Goal: Information Seeking & Learning: Learn about a topic

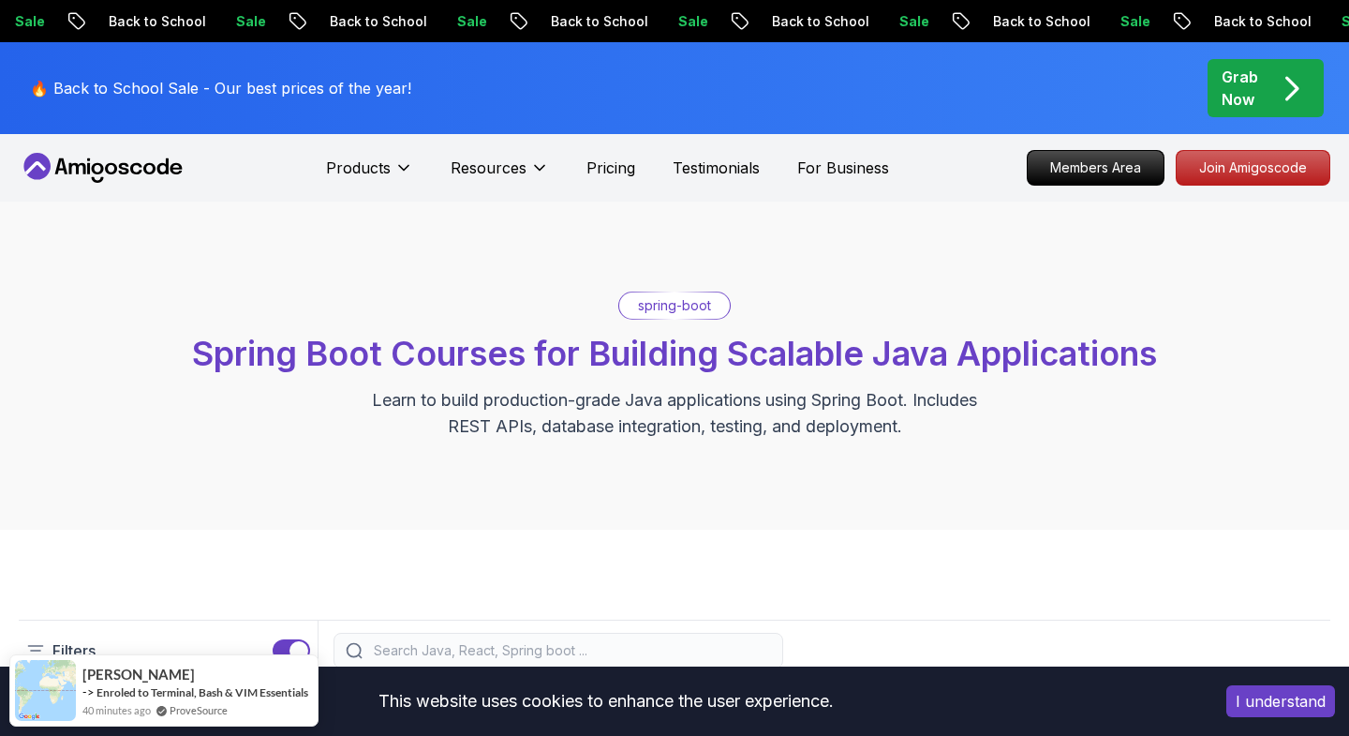
click at [117, 163] on icon at bounding box center [103, 168] width 169 height 30
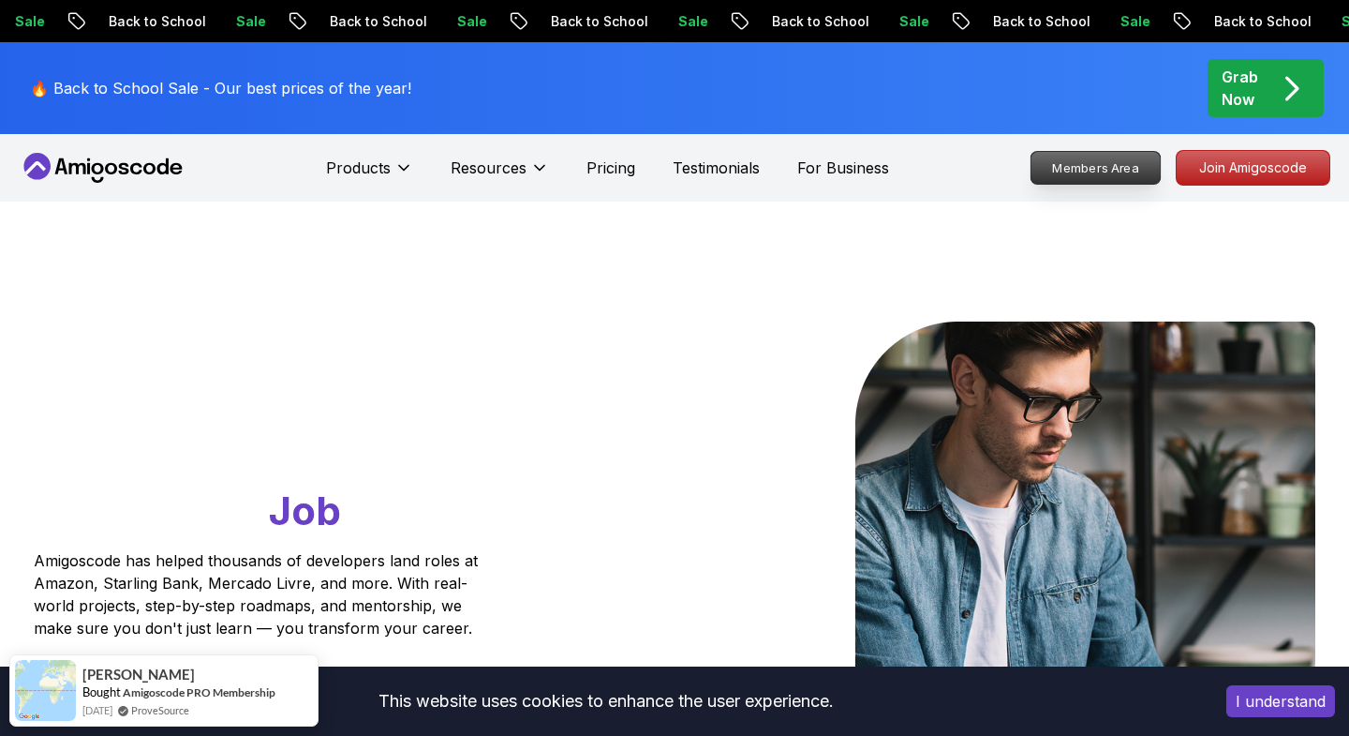
click at [1070, 168] on p "Members Area" at bounding box center [1096, 168] width 129 height 32
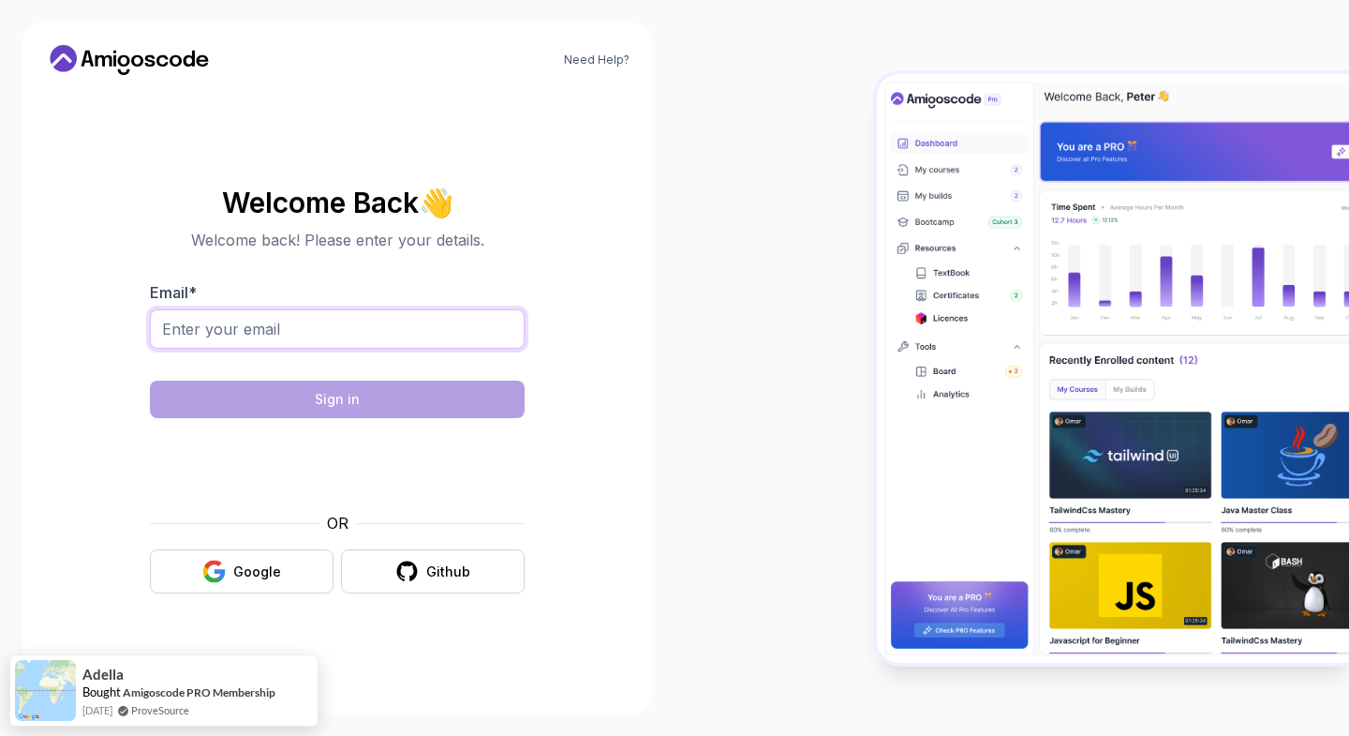
click at [305, 322] on input "Email *" at bounding box center [337, 328] width 375 height 39
type input "cishocksr@cishockley.com"
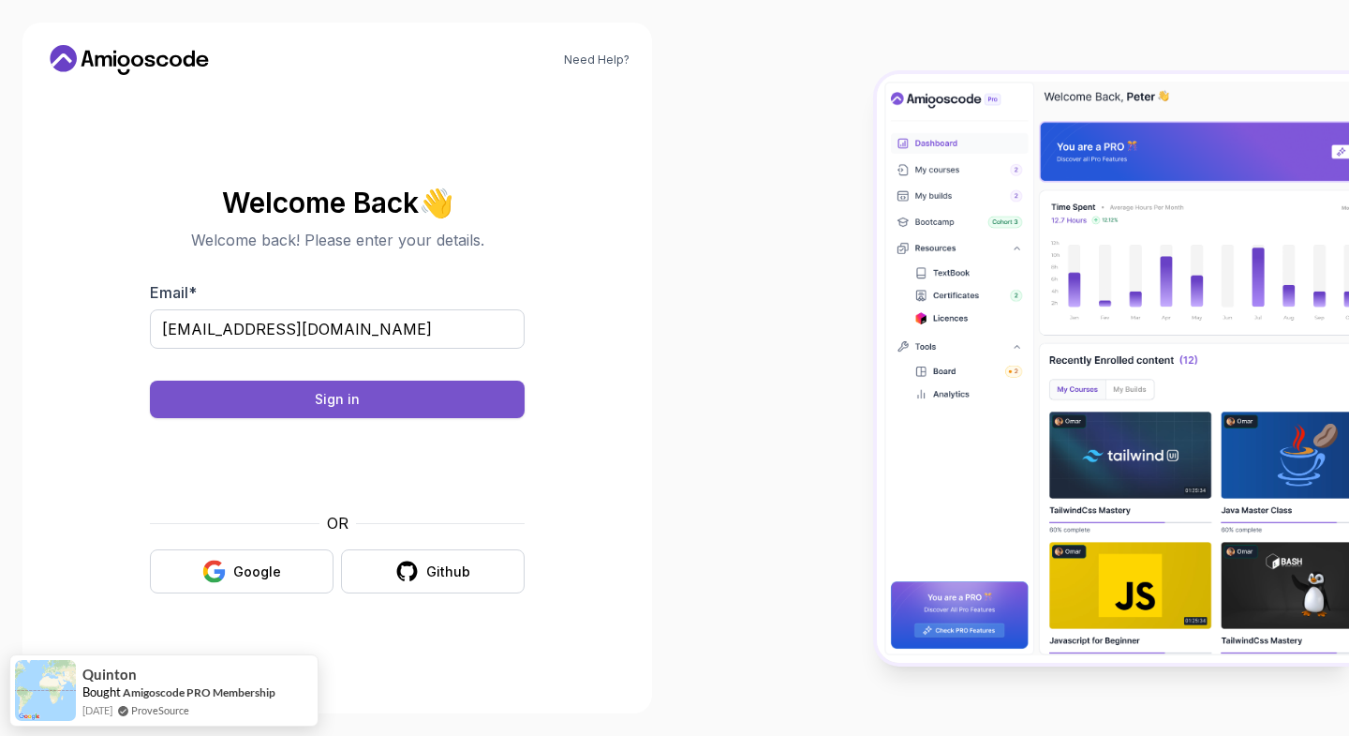
click at [426, 394] on button "Sign in" at bounding box center [337, 398] width 375 height 37
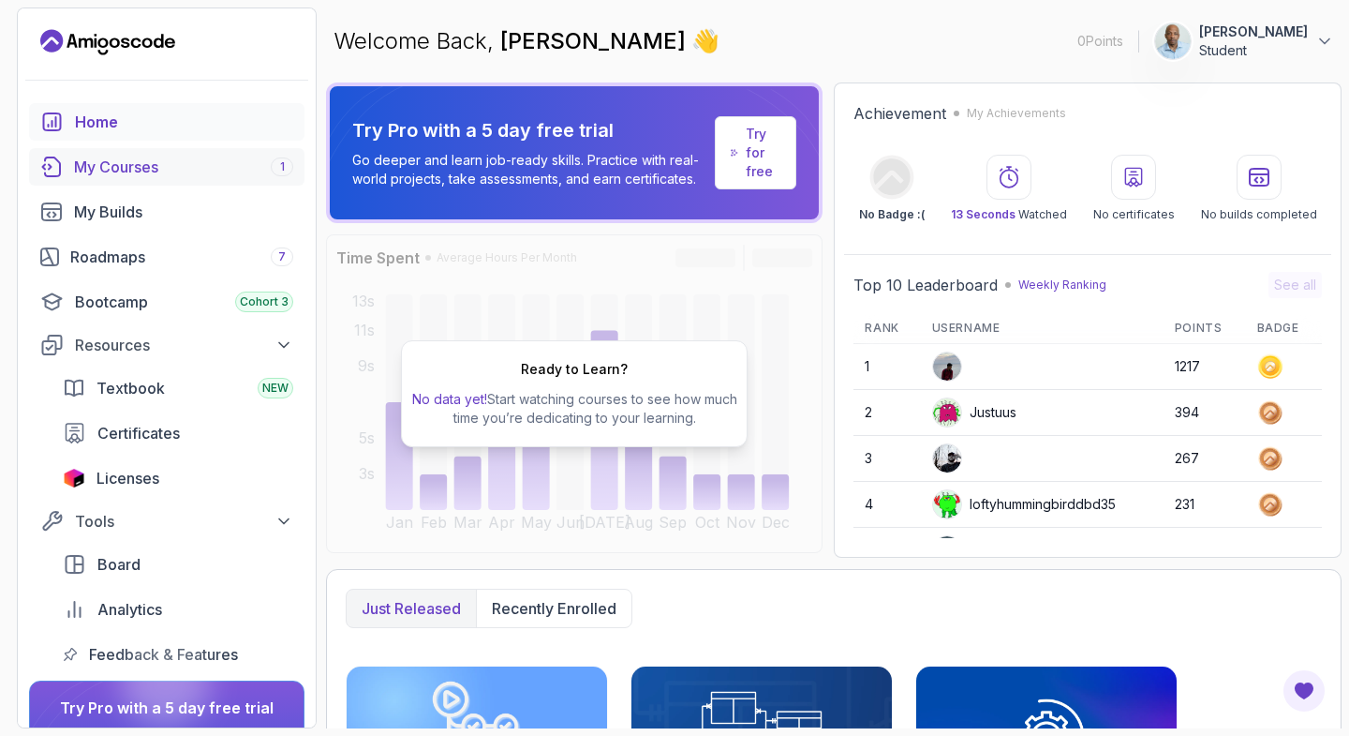
click at [120, 173] on div "My Courses 1" at bounding box center [183, 167] width 219 height 22
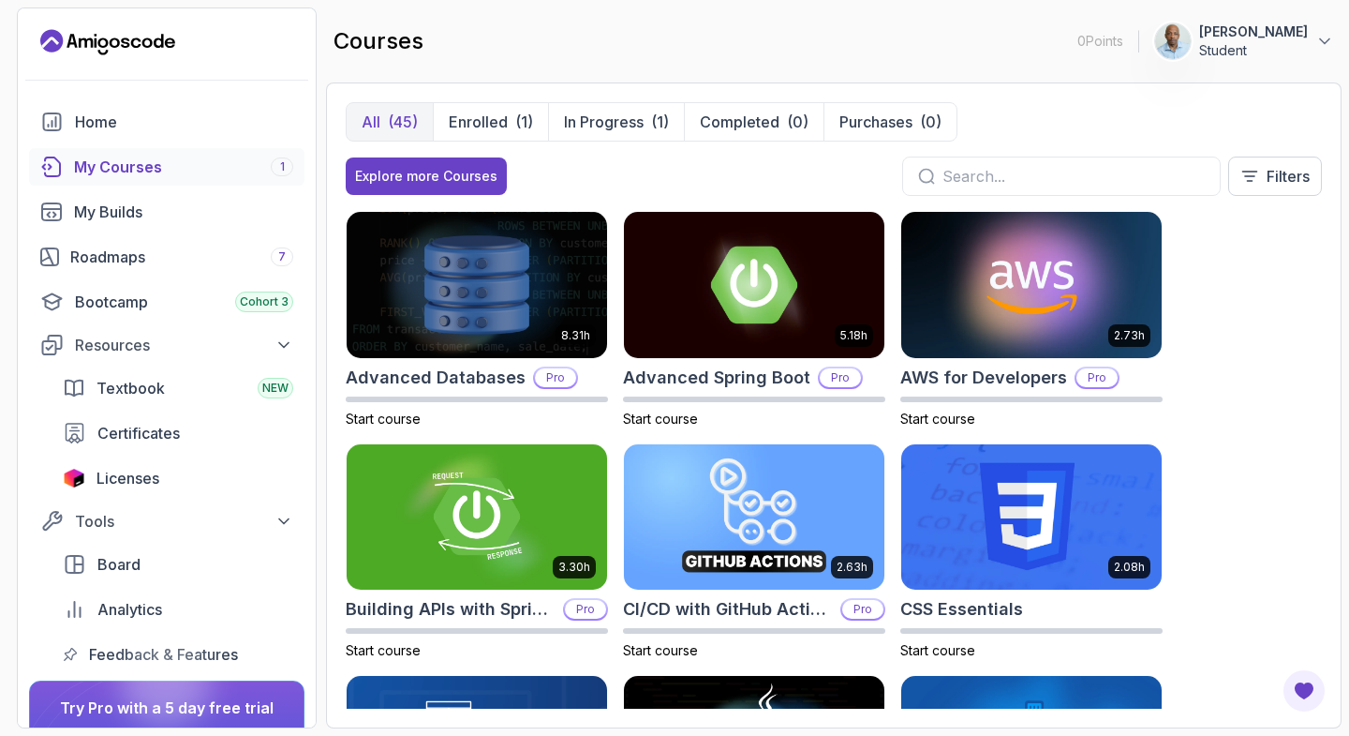
click at [476, 98] on div "All (45) Enrolled (1) In Progress (1) Completed (0) Purchases (0) Explore more …" at bounding box center [834, 405] width 1016 height 646
click at [484, 127] on p "Enrolled" at bounding box center [478, 122] width 59 height 22
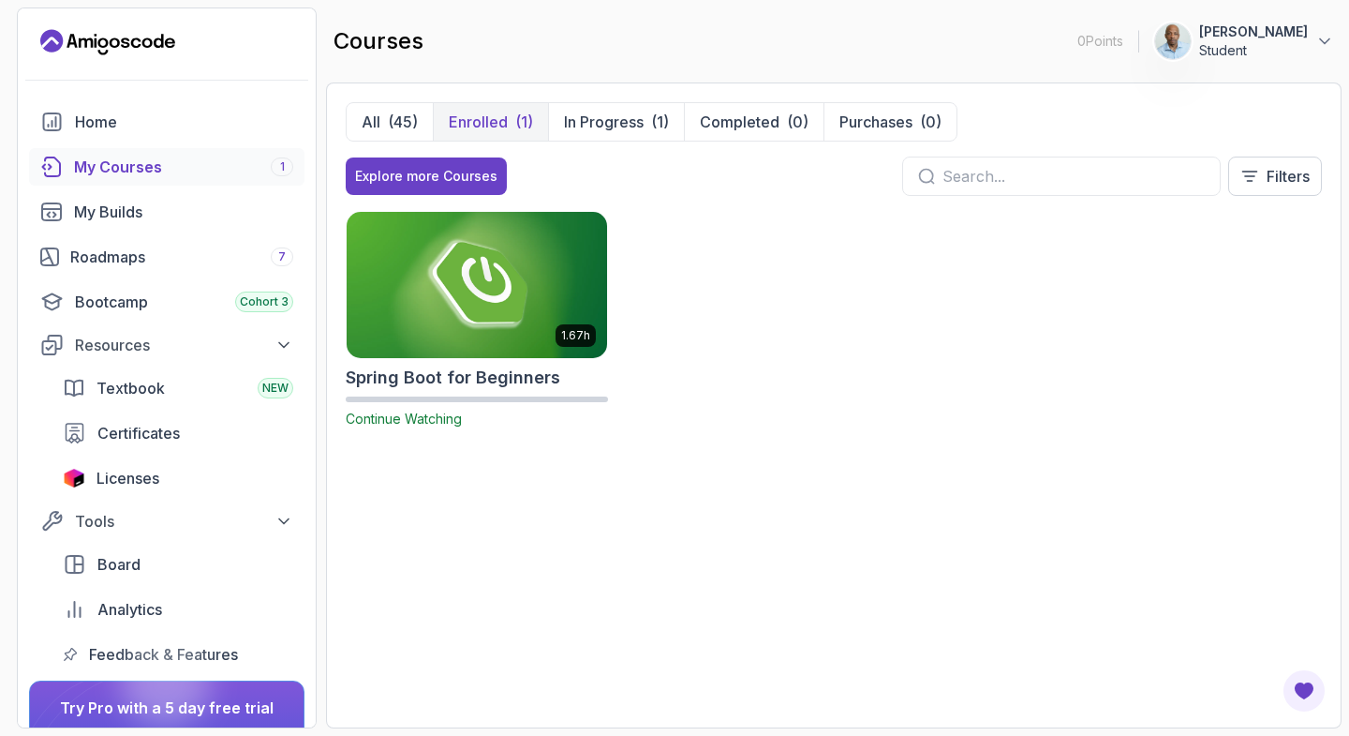
click at [511, 257] on img at bounding box center [477, 284] width 274 height 153
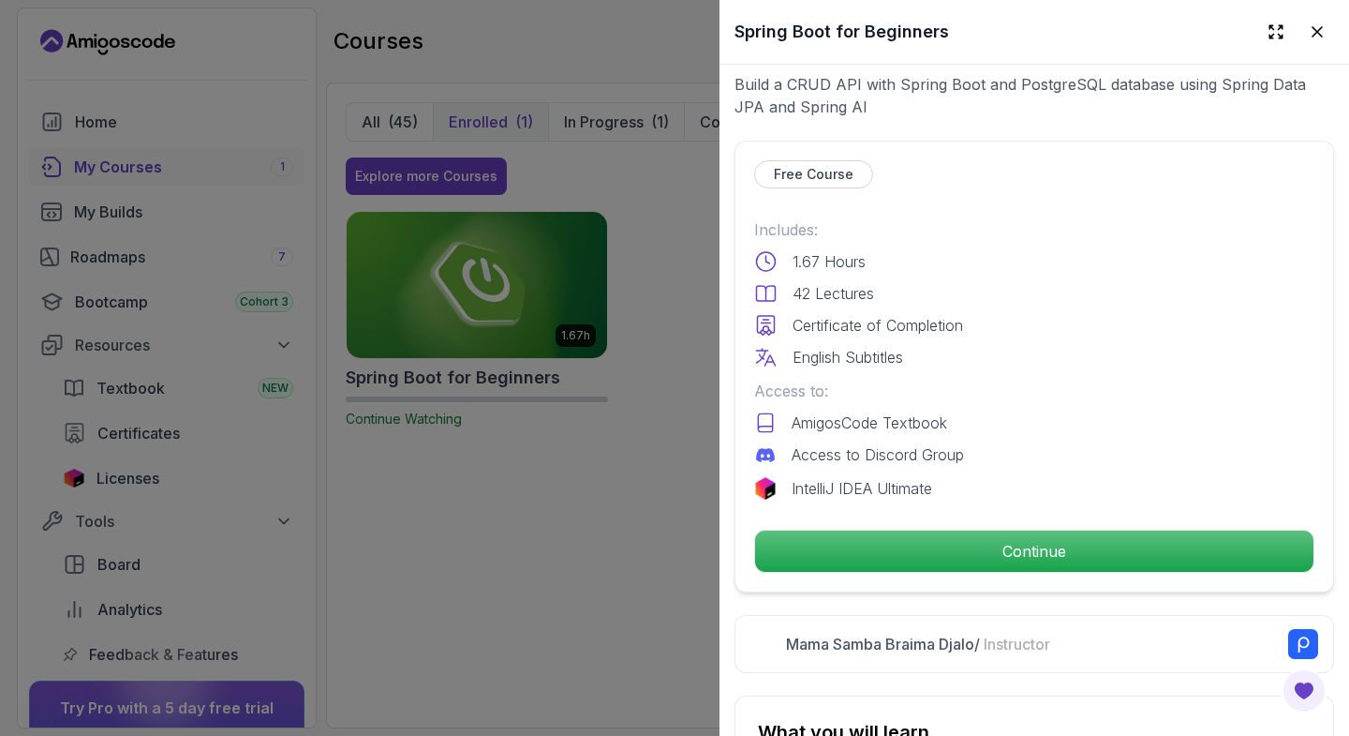
scroll to position [374, 0]
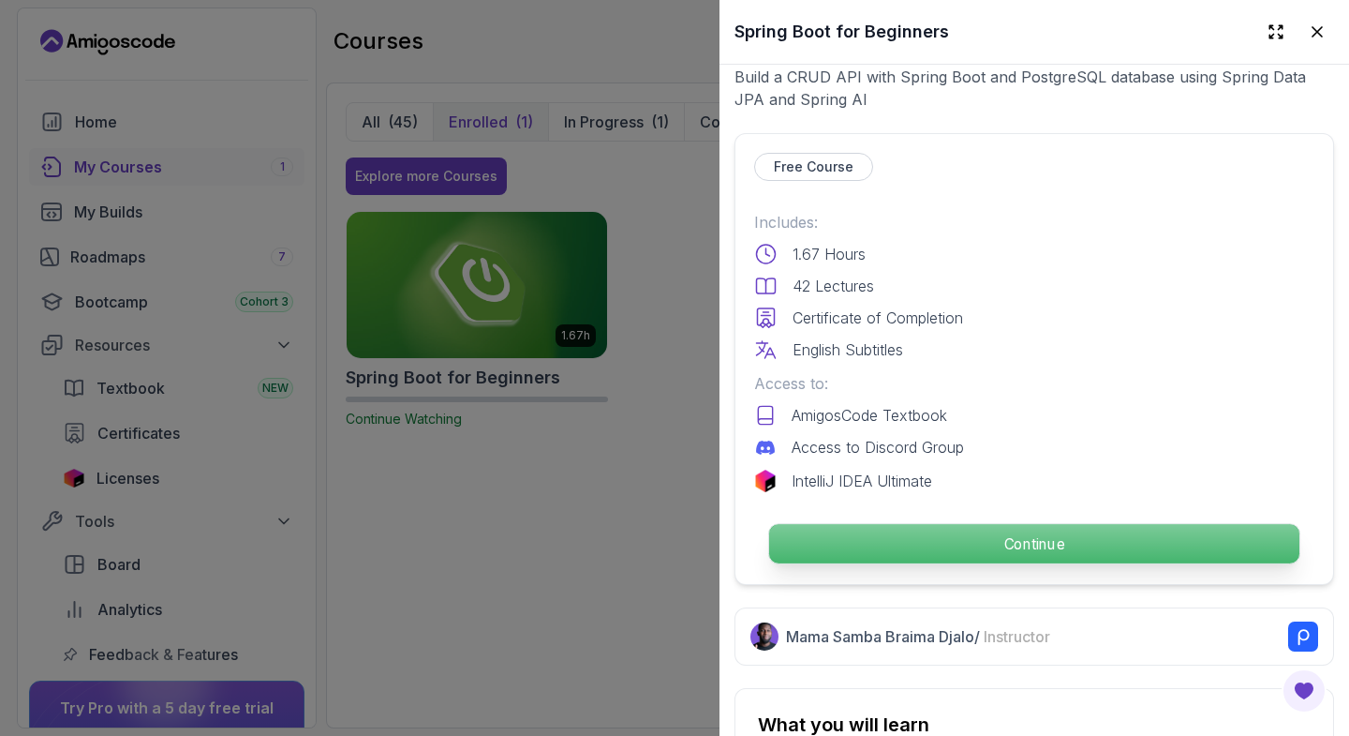
click at [955, 548] on p "Continue" at bounding box center [1034, 543] width 530 height 39
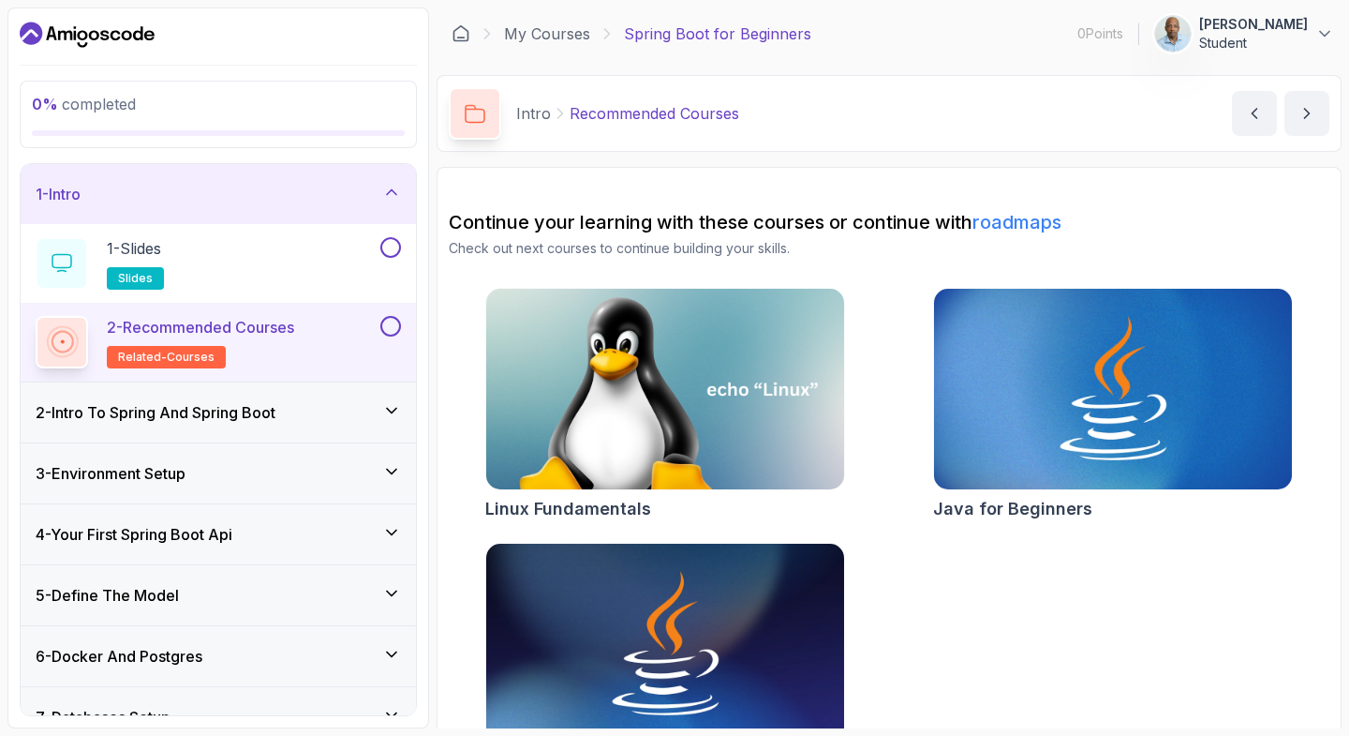
click at [165, 408] on h3 "2 - Intro To Spring And Spring Boot" at bounding box center [156, 412] width 240 height 22
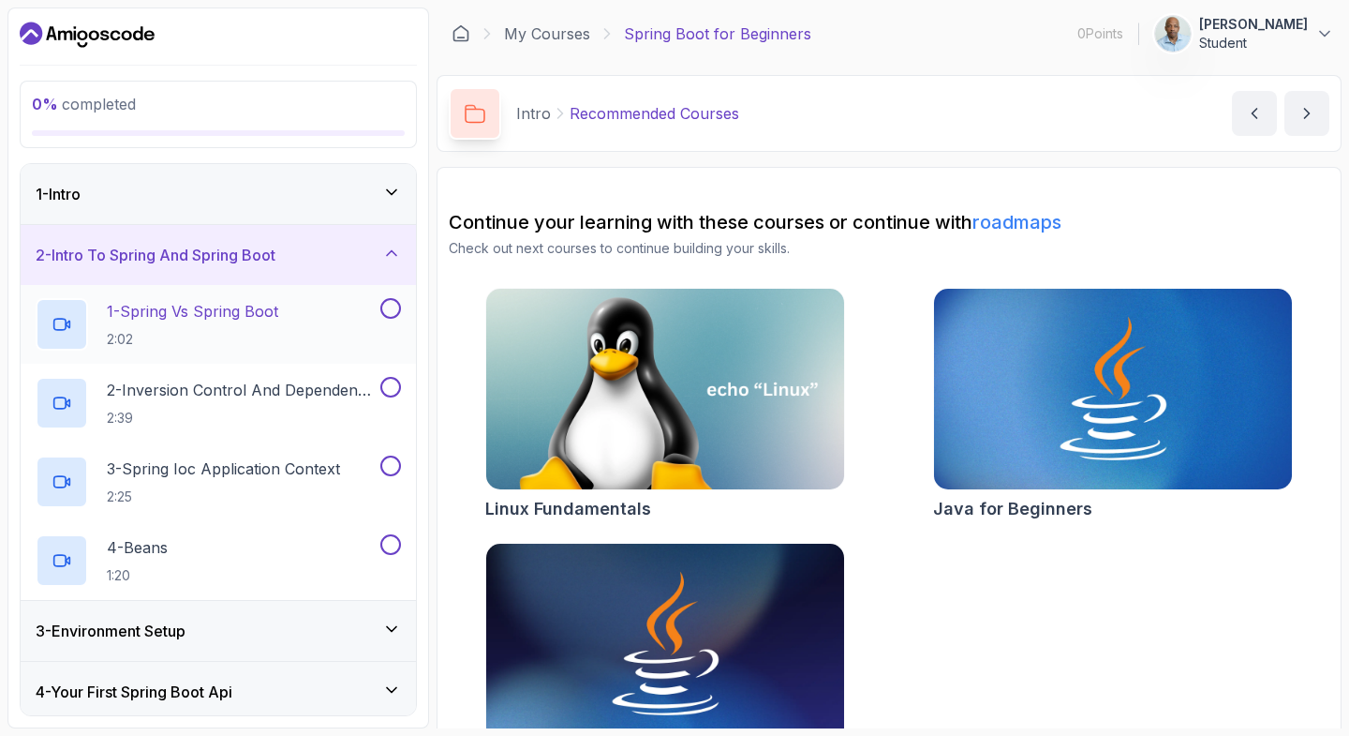
click at [203, 310] on p "1 - Spring Vs Spring Boot" at bounding box center [192, 311] width 171 height 22
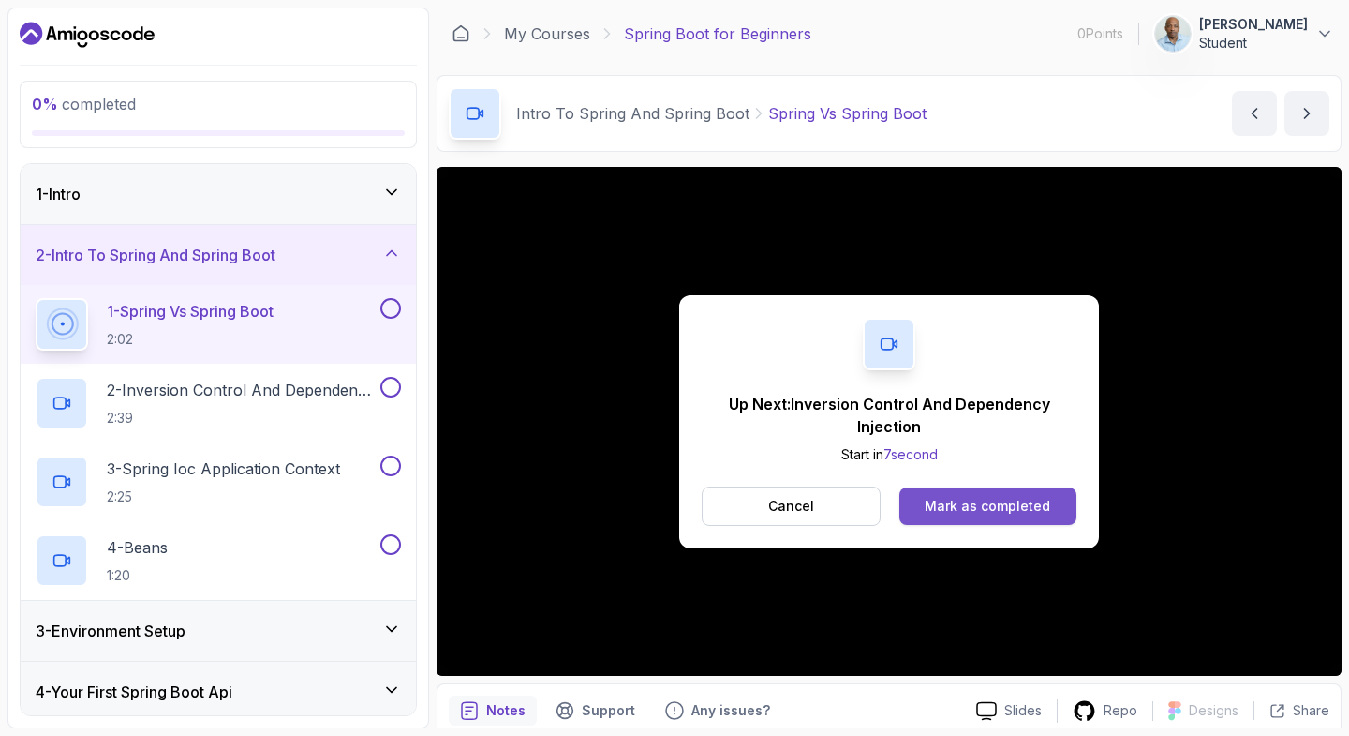
click at [998, 499] on div "Mark as completed" at bounding box center [988, 506] width 126 height 19
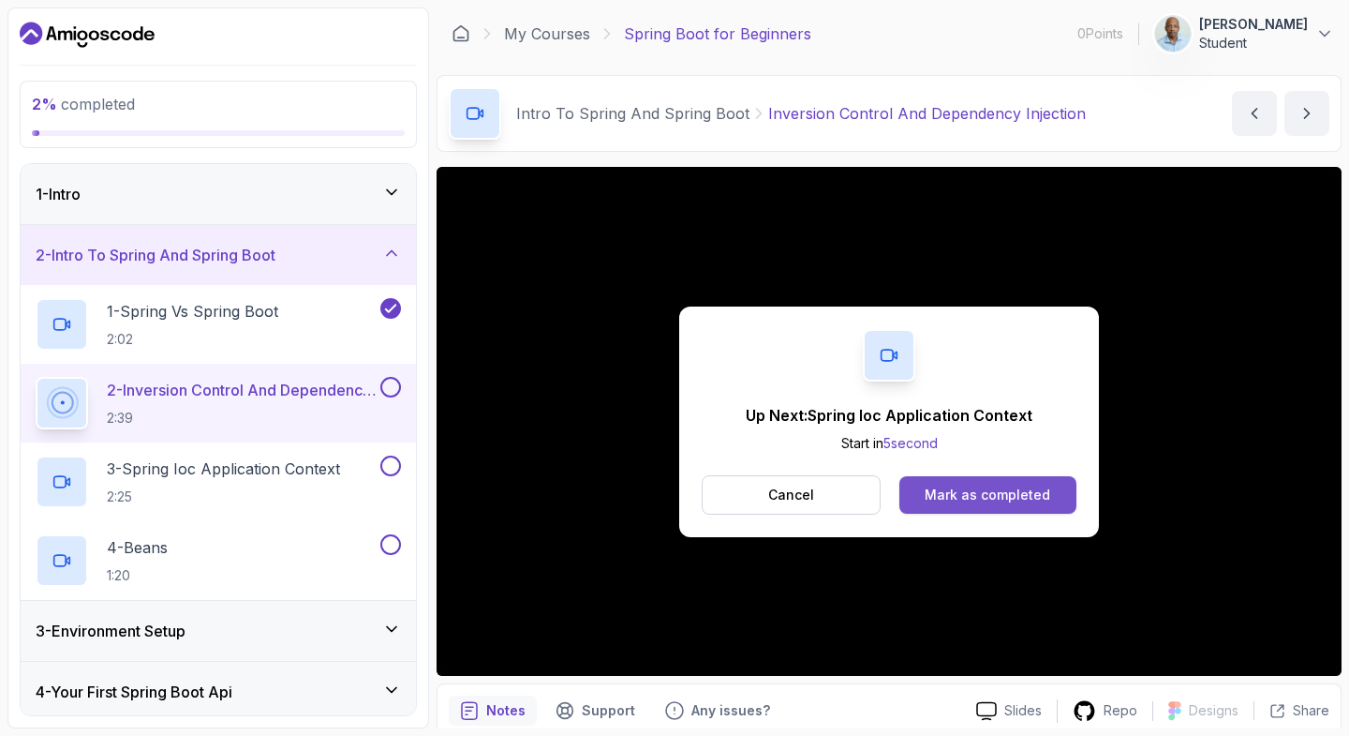
click at [944, 486] on div "Mark as completed" at bounding box center [988, 494] width 126 height 19
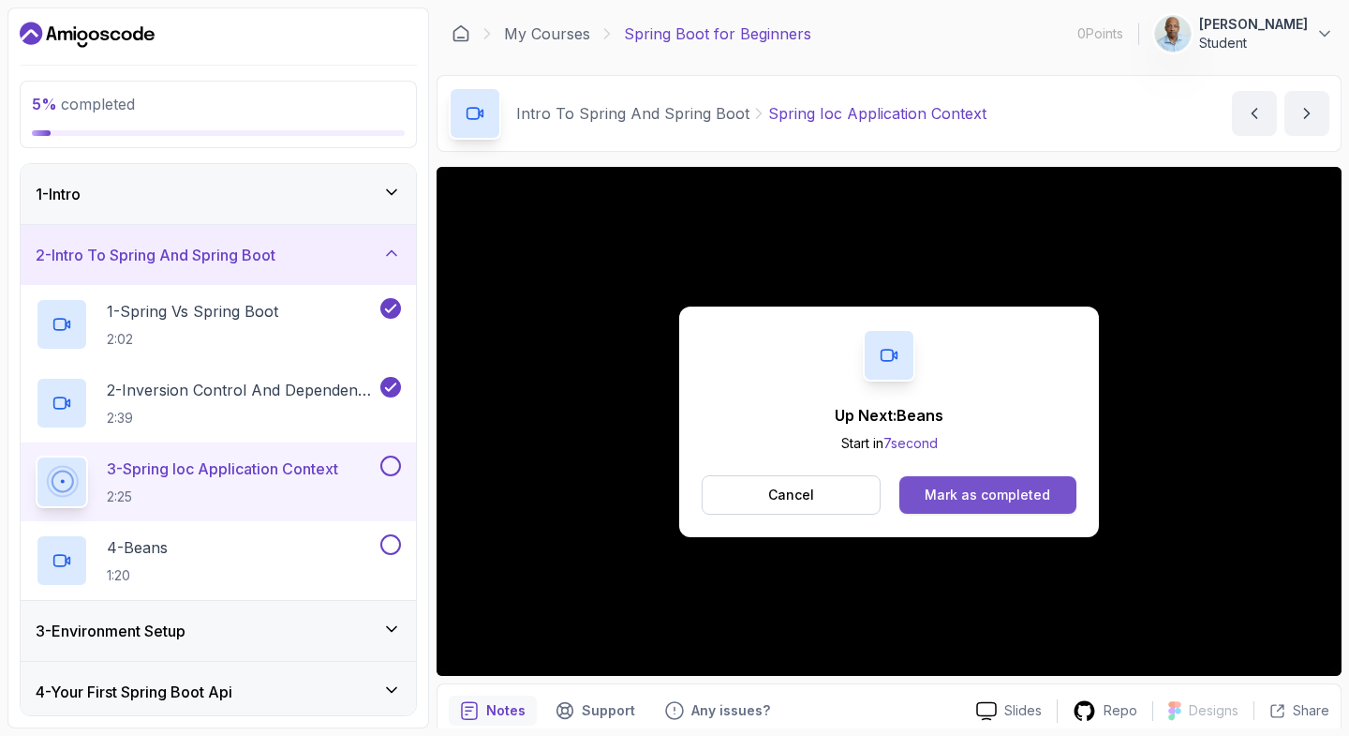
click at [960, 506] on button "Mark as completed" at bounding box center [987, 494] width 177 height 37
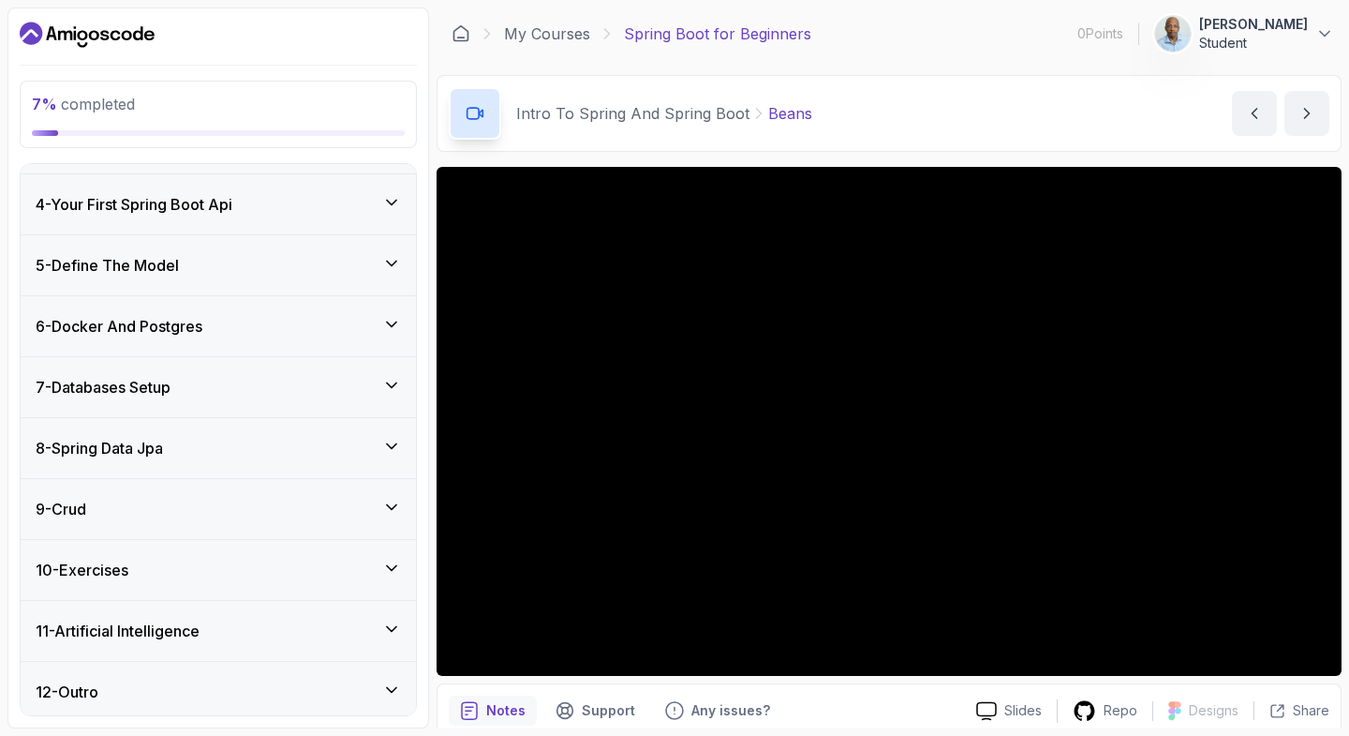
scroll to position [494, 0]
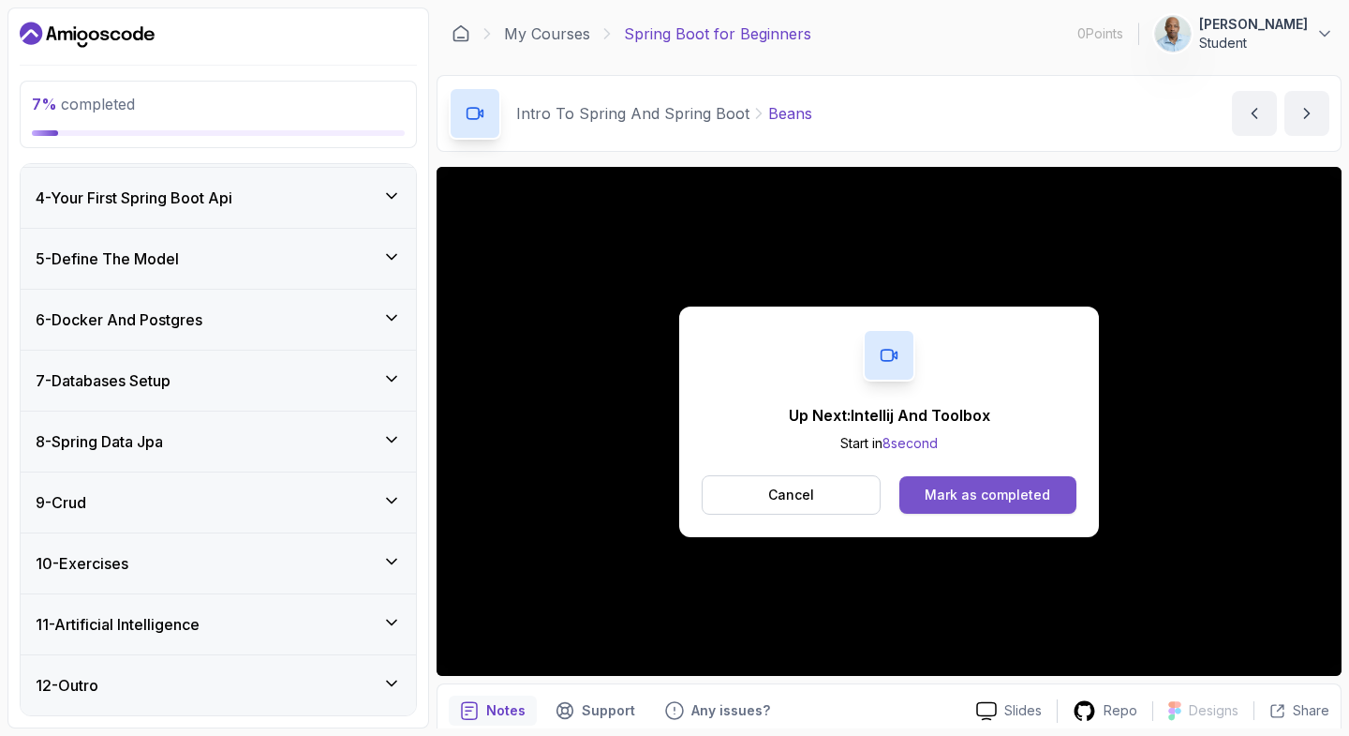
click at [961, 502] on div "Mark as completed" at bounding box center [988, 494] width 126 height 19
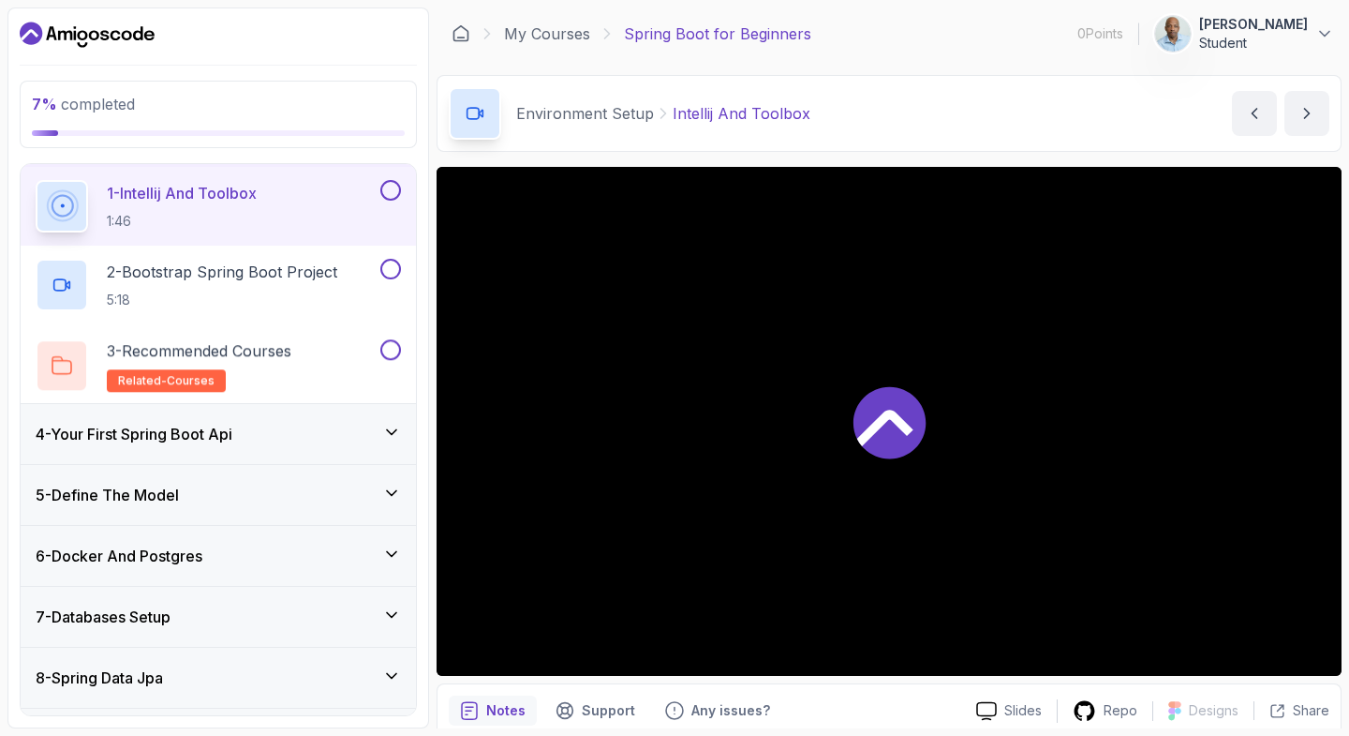
scroll to position [179, 0]
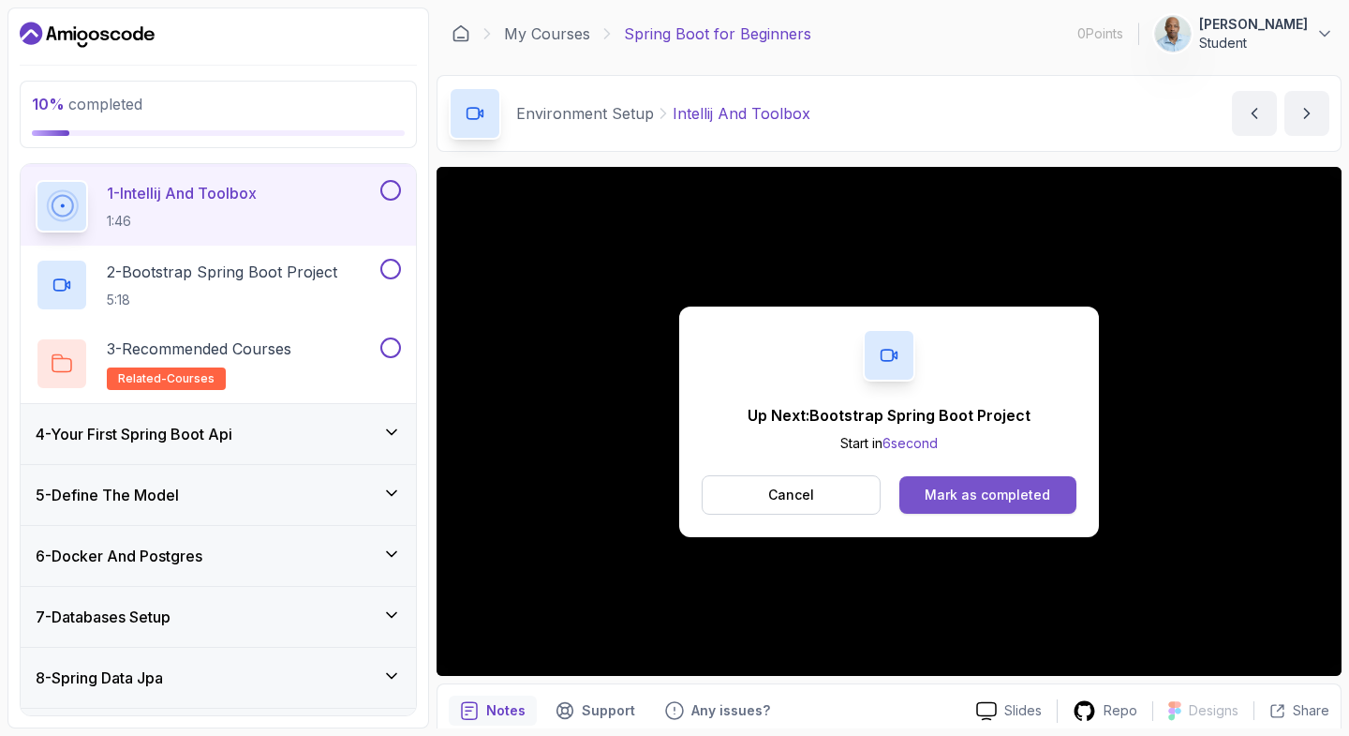
click at [973, 505] on button "Mark as completed" at bounding box center [987, 494] width 177 height 37
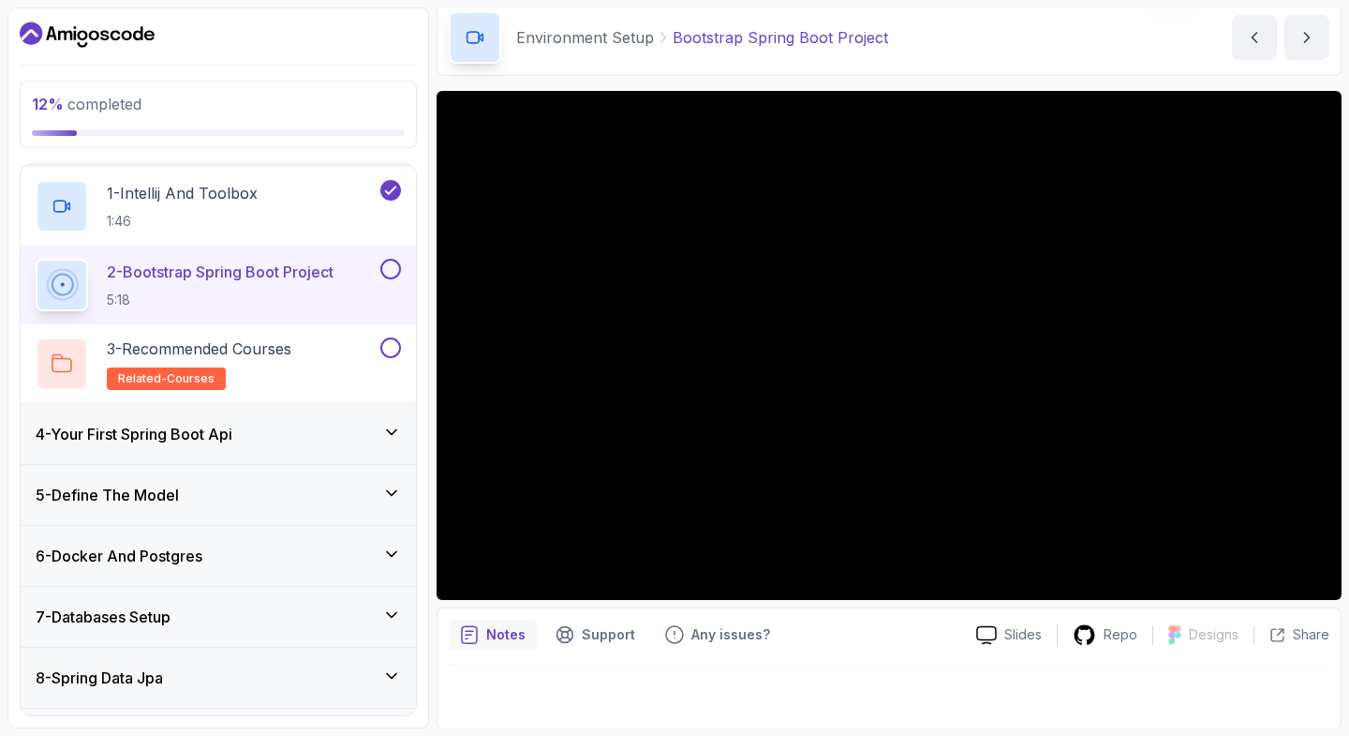
scroll to position [79, 0]
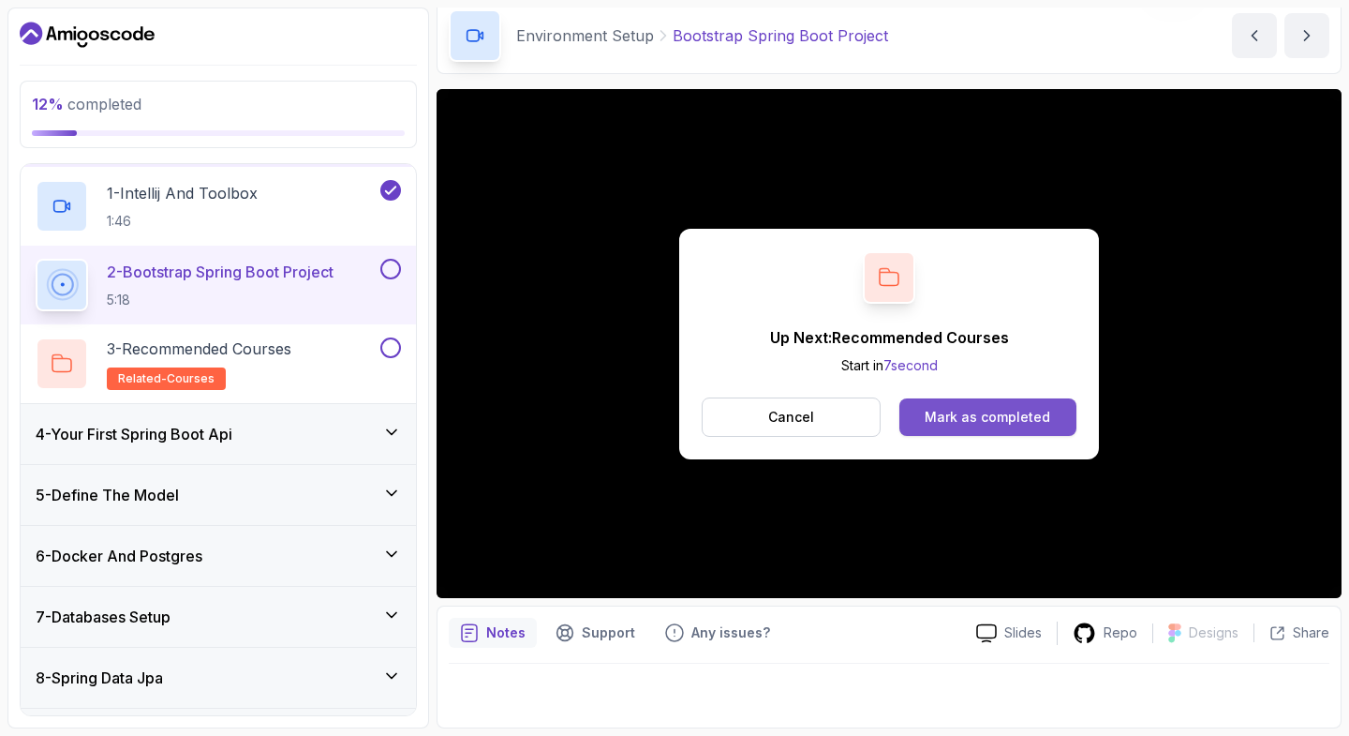
click at [961, 420] on div "Mark as completed" at bounding box center [988, 417] width 126 height 19
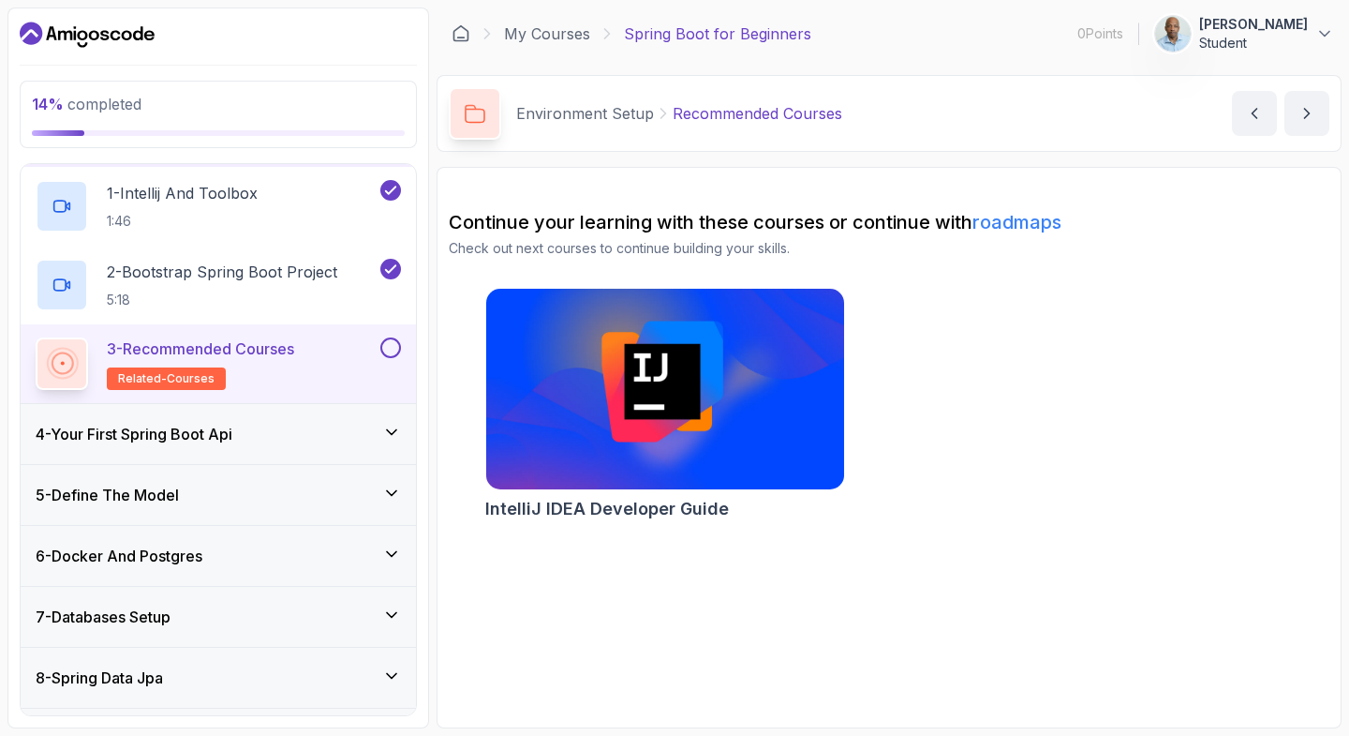
click at [393, 353] on button at bounding box center [390, 347] width 21 height 21
click at [372, 421] on div "4 - Your First Spring Boot Api" at bounding box center [218, 434] width 395 height 60
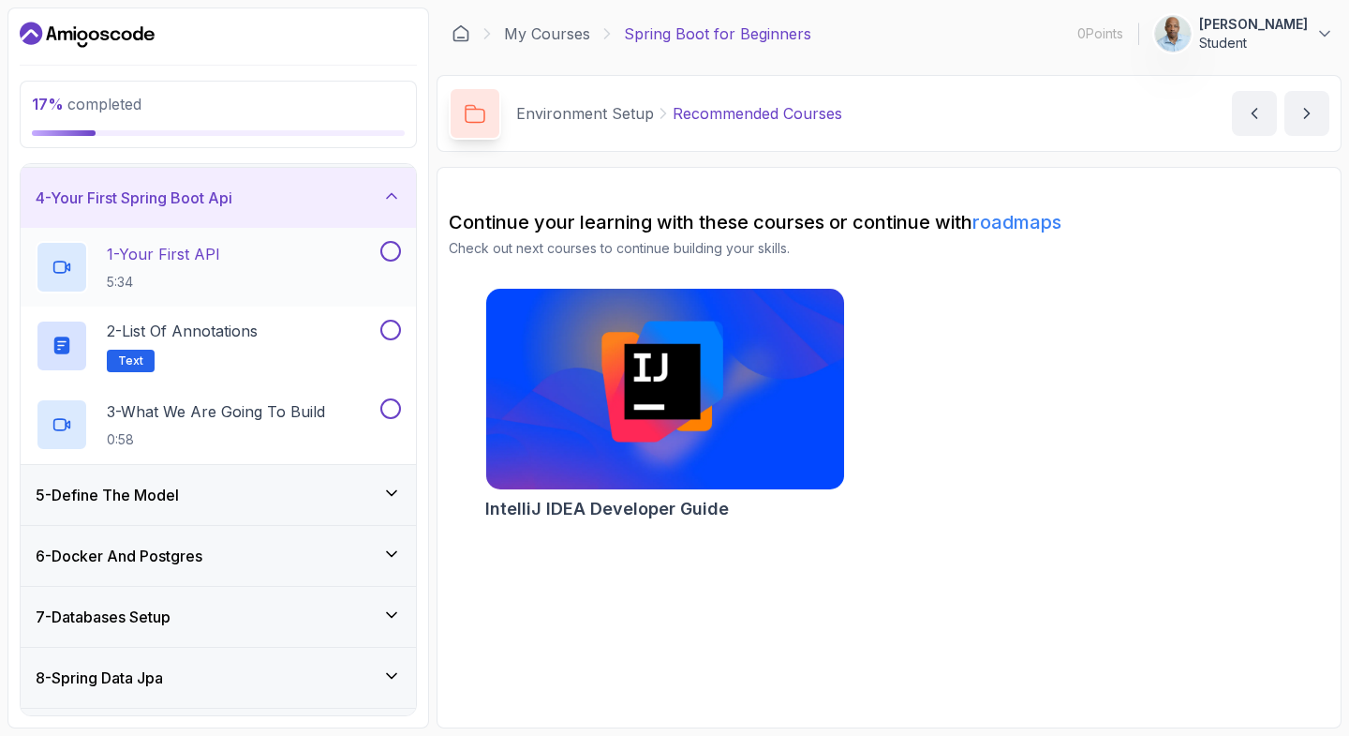
click at [303, 258] on div "1 - Your First API 5:34" at bounding box center [206, 267] width 341 height 52
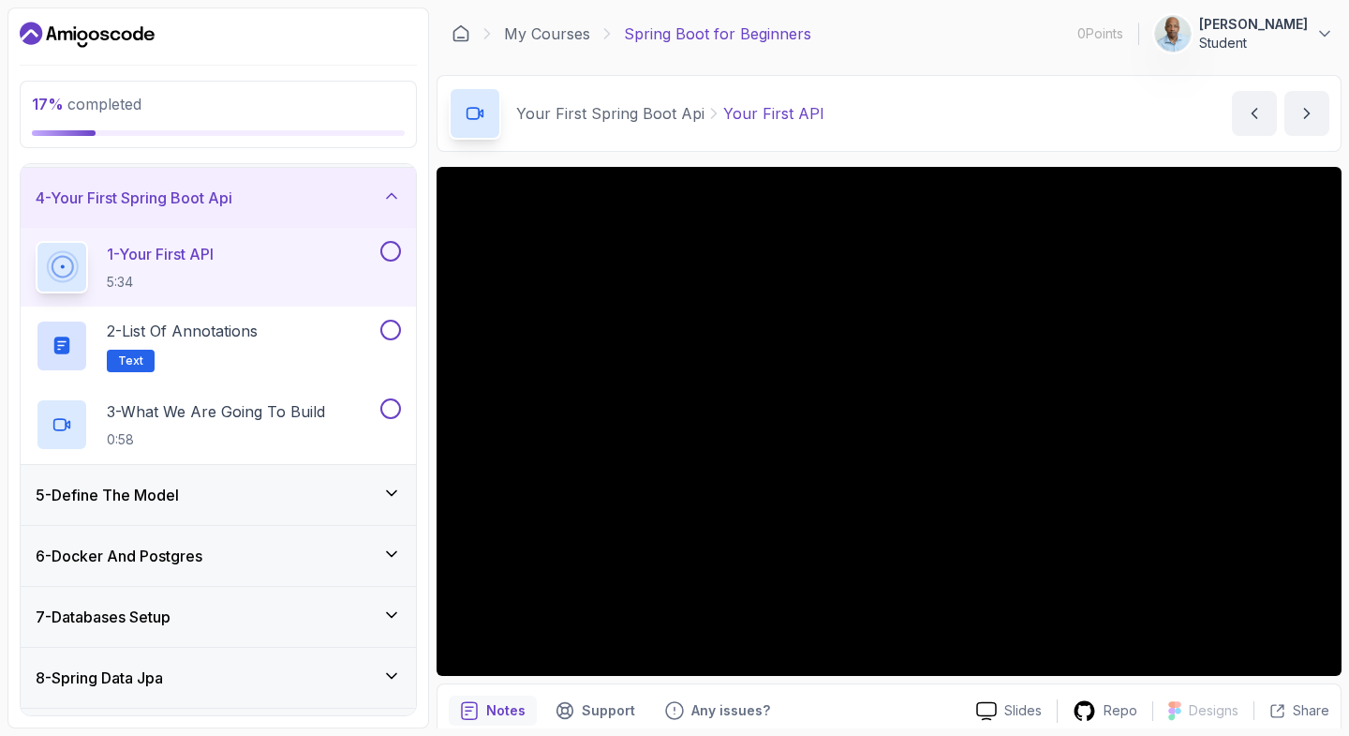
click at [426, 371] on div "17 % completed 1 - Intro 2 - Intro To Spring And Spring Boot 3 - Environment Se…" at bounding box center [218, 367] width 422 height 721
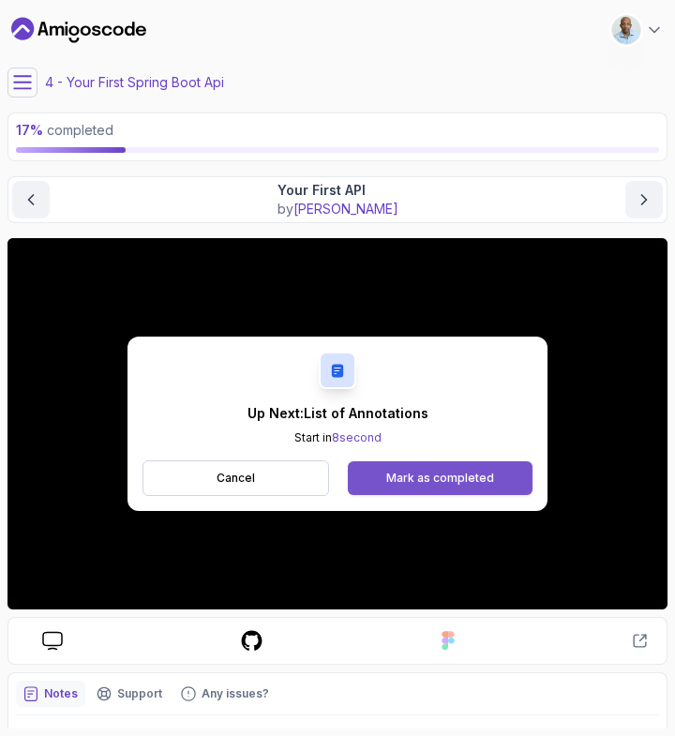
click at [444, 475] on div "Mark as completed" at bounding box center [440, 477] width 108 height 15
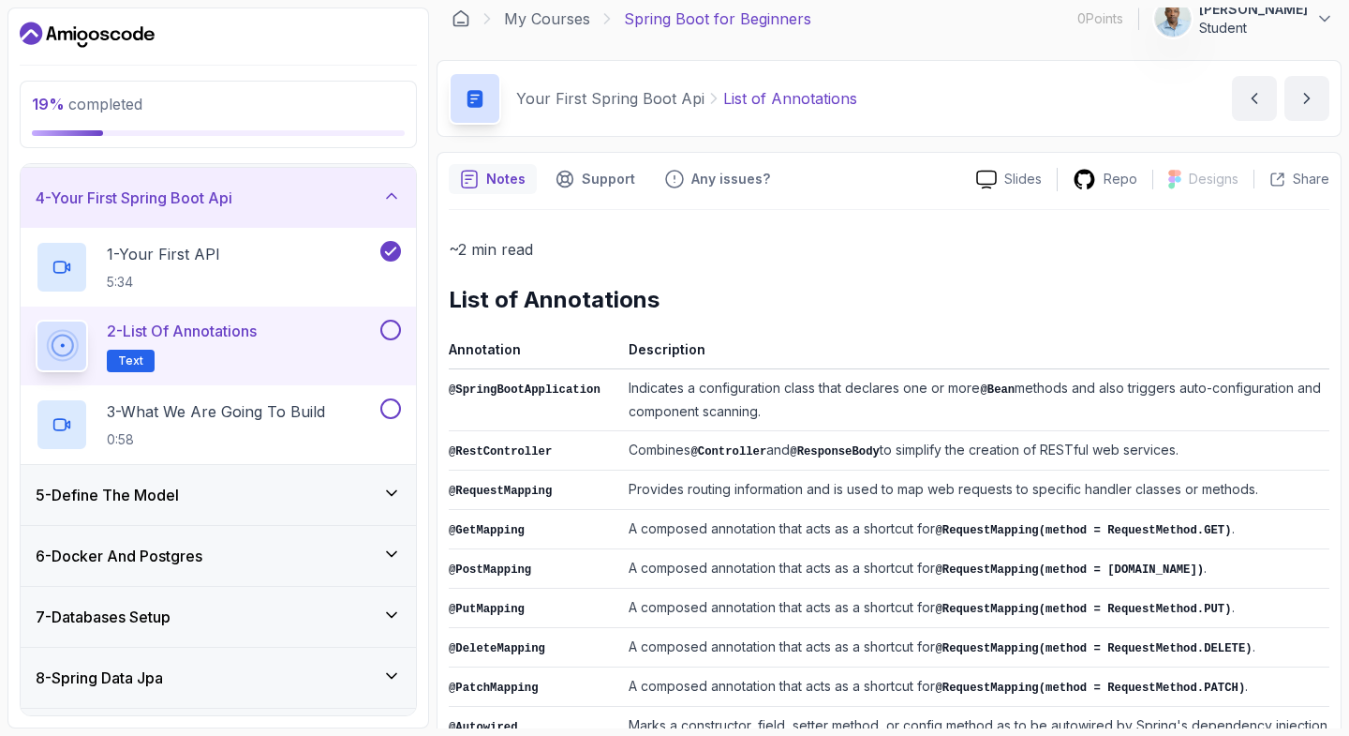
scroll to position [10, 0]
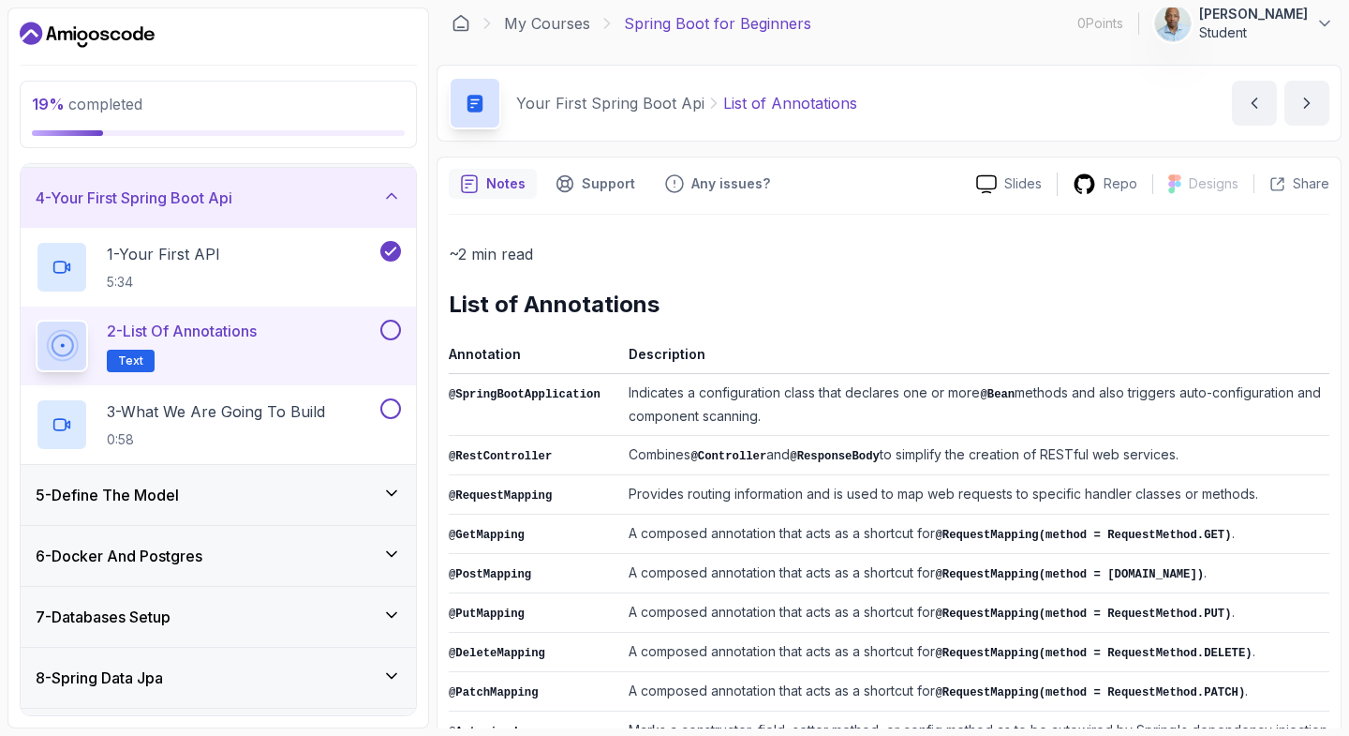
click at [410, 354] on div "2 - List of Annotations Text" at bounding box center [218, 345] width 395 height 79
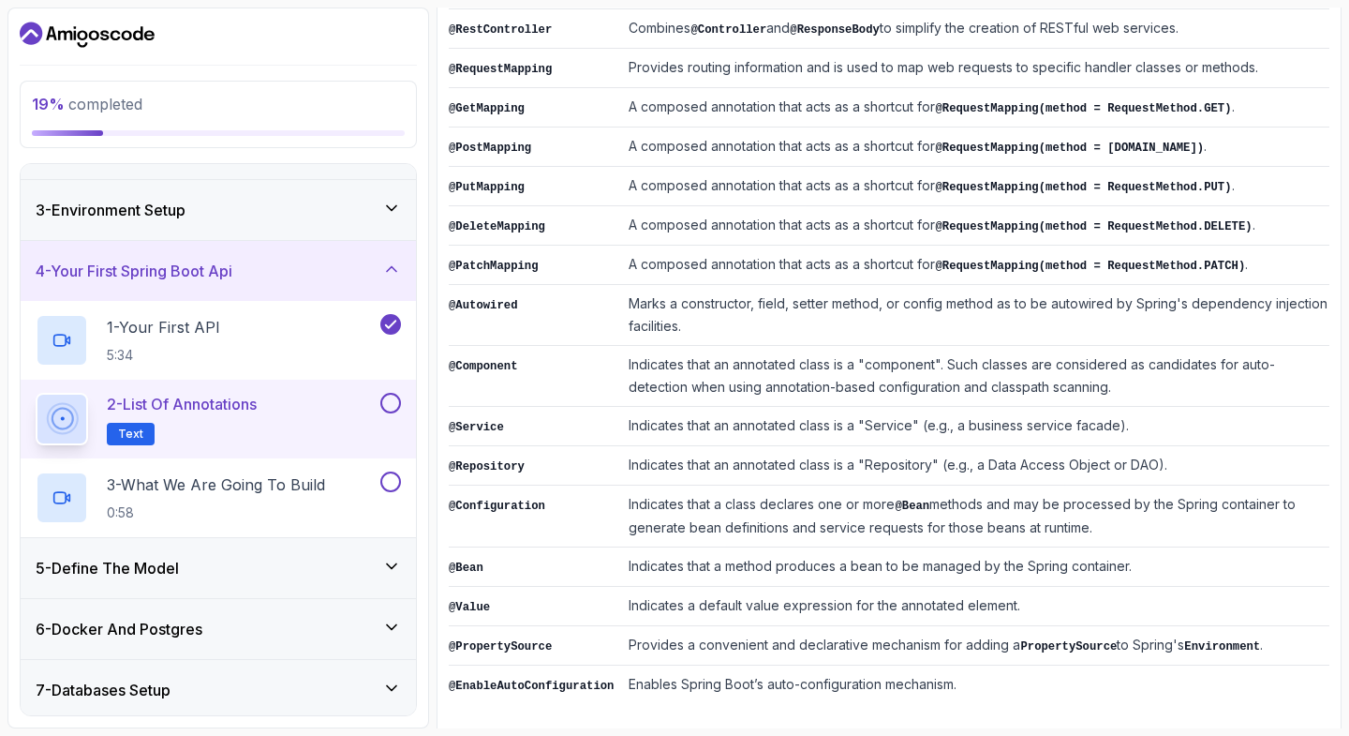
scroll to position [102, 0]
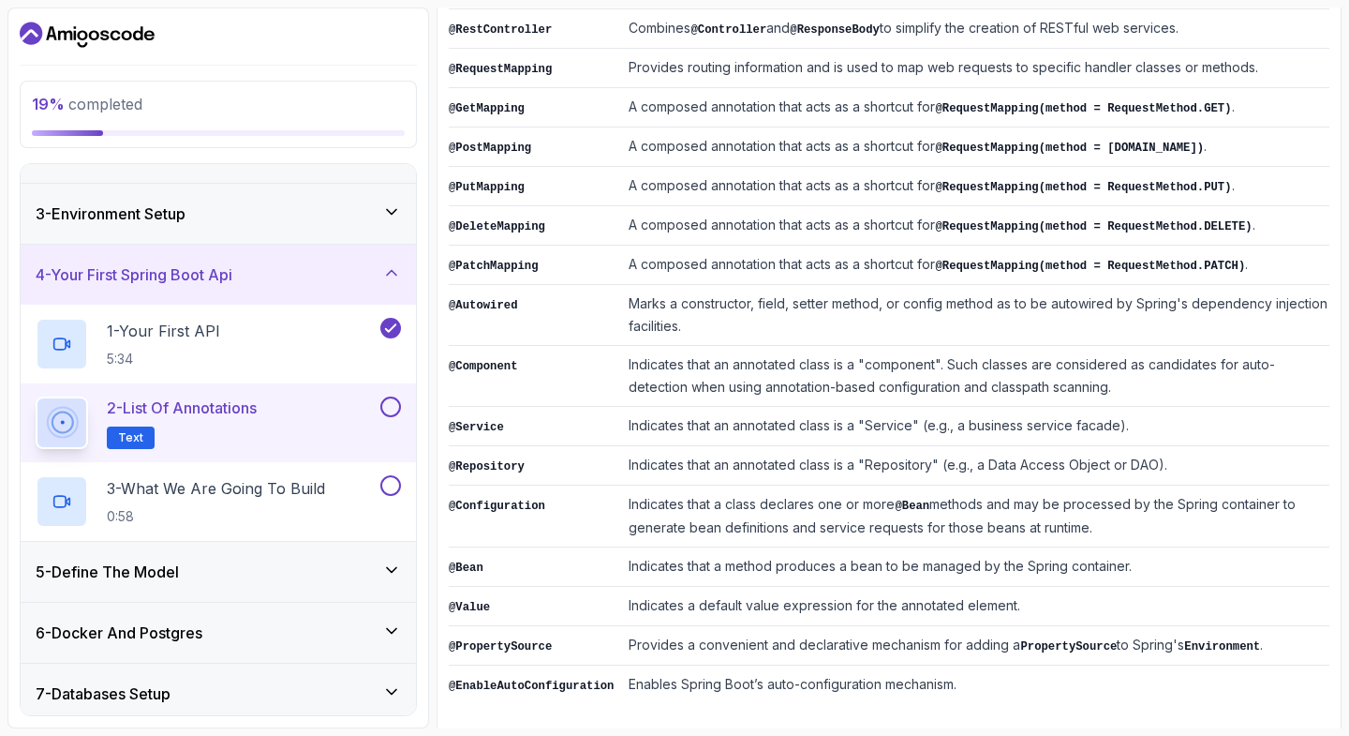
click at [388, 409] on button at bounding box center [390, 406] width 21 height 21
click at [323, 487] on p "3 - What We Are Going To Build" at bounding box center [216, 488] width 218 height 22
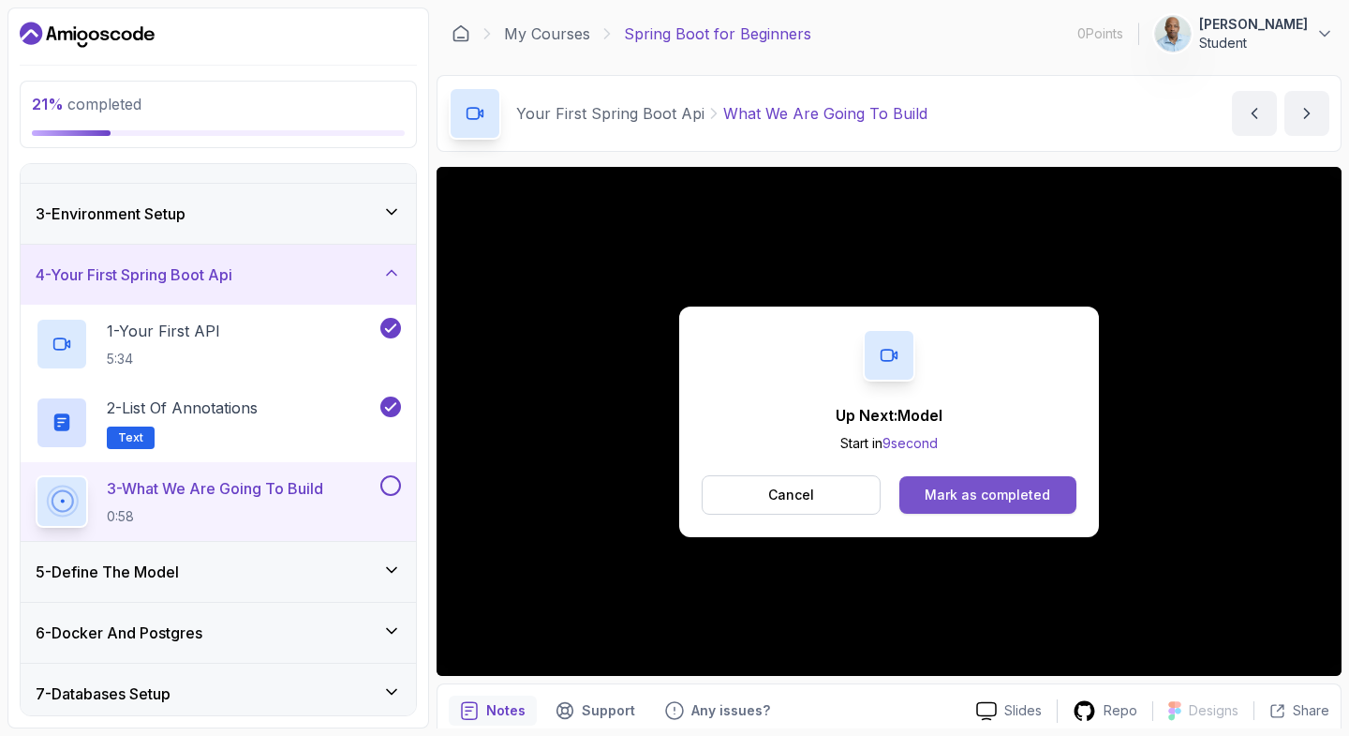
click at [934, 497] on div "Mark as completed" at bounding box center [988, 494] width 126 height 19
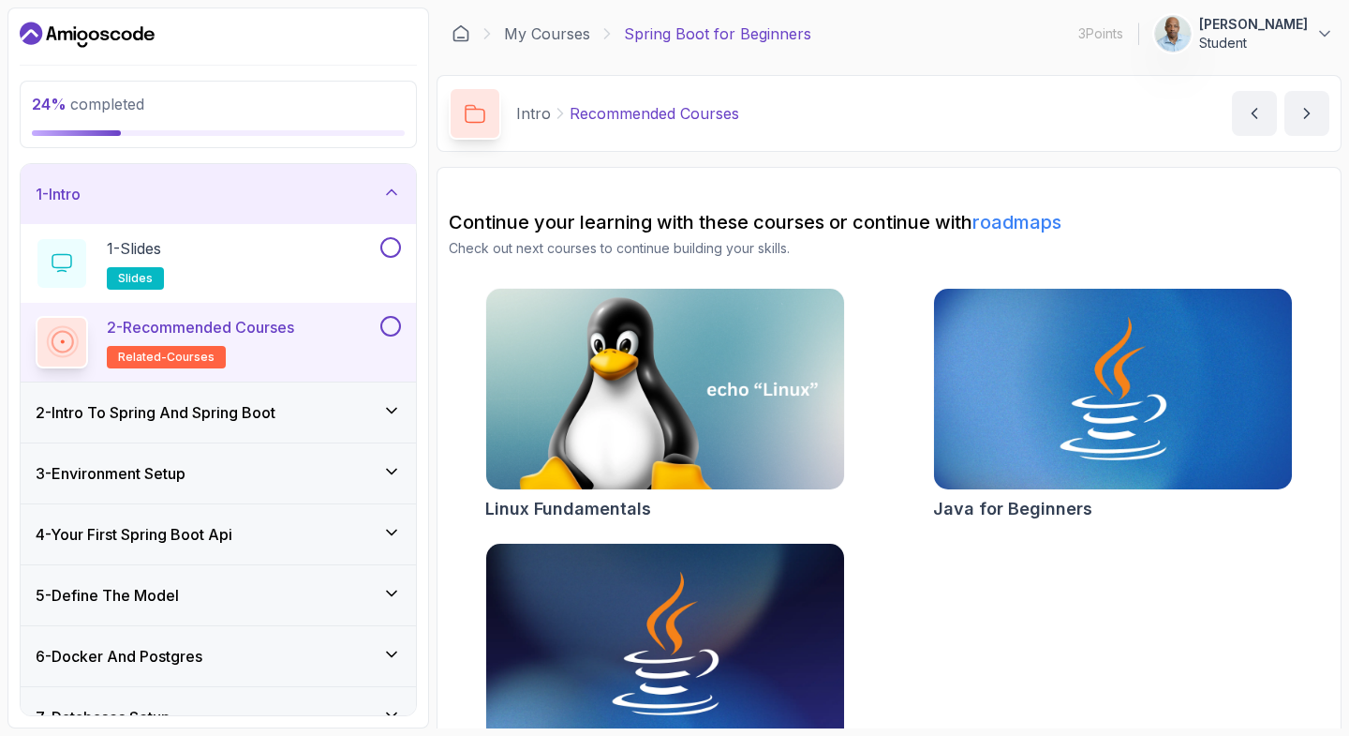
click at [184, 547] on div "4 - Your First Spring Boot Api" at bounding box center [218, 534] width 395 height 60
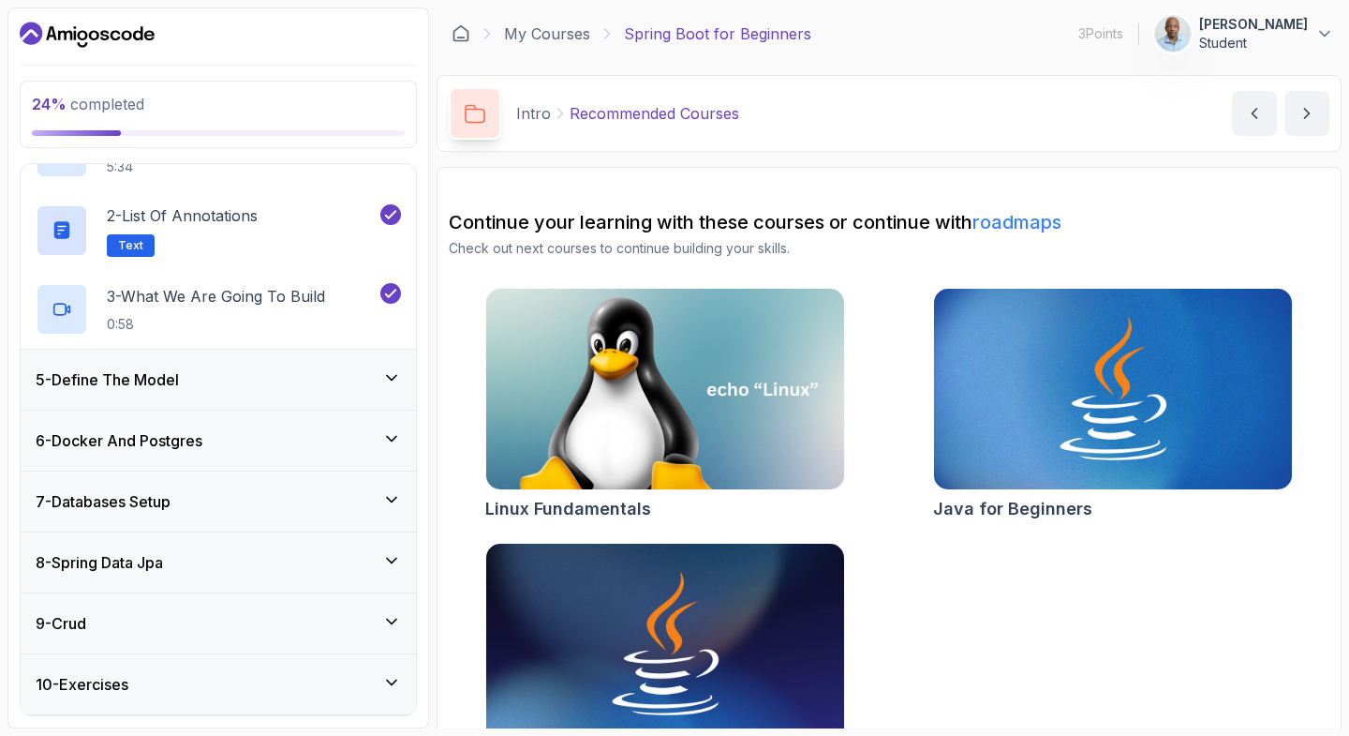
click at [179, 384] on h3 "5 - Define The Model" at bounding box center [107, 379] width 143 height 22
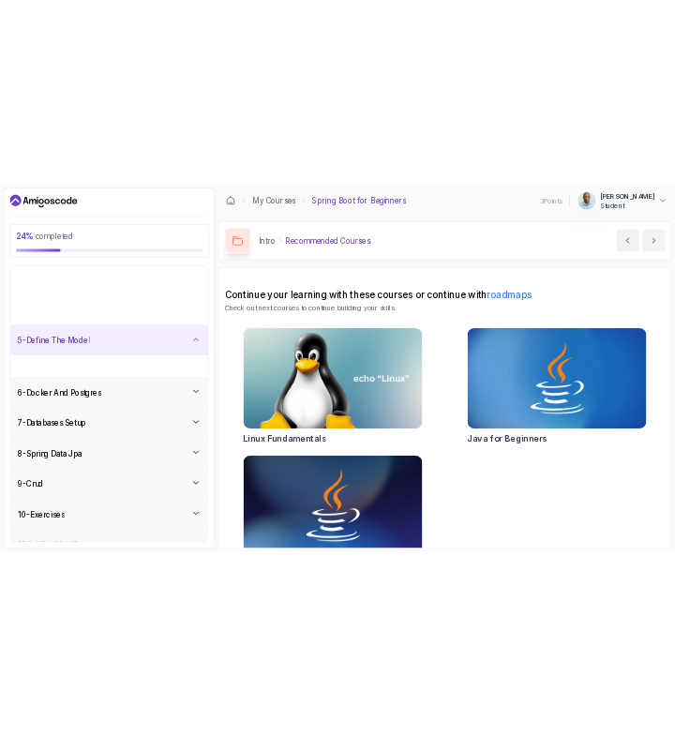
scroll to position [179, 0]
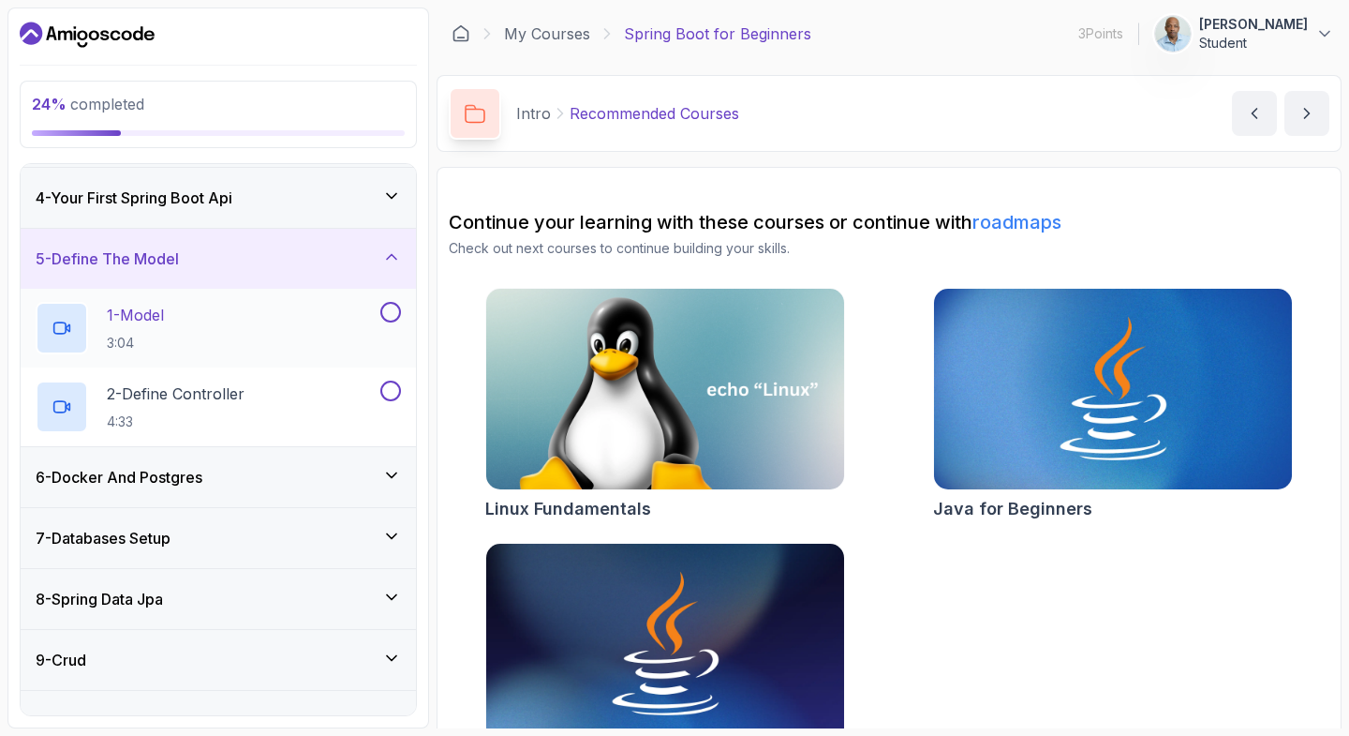
click at [221, 324] on div "1 - Model 3:04" at bounding box center [206, 328] width 341 height 52
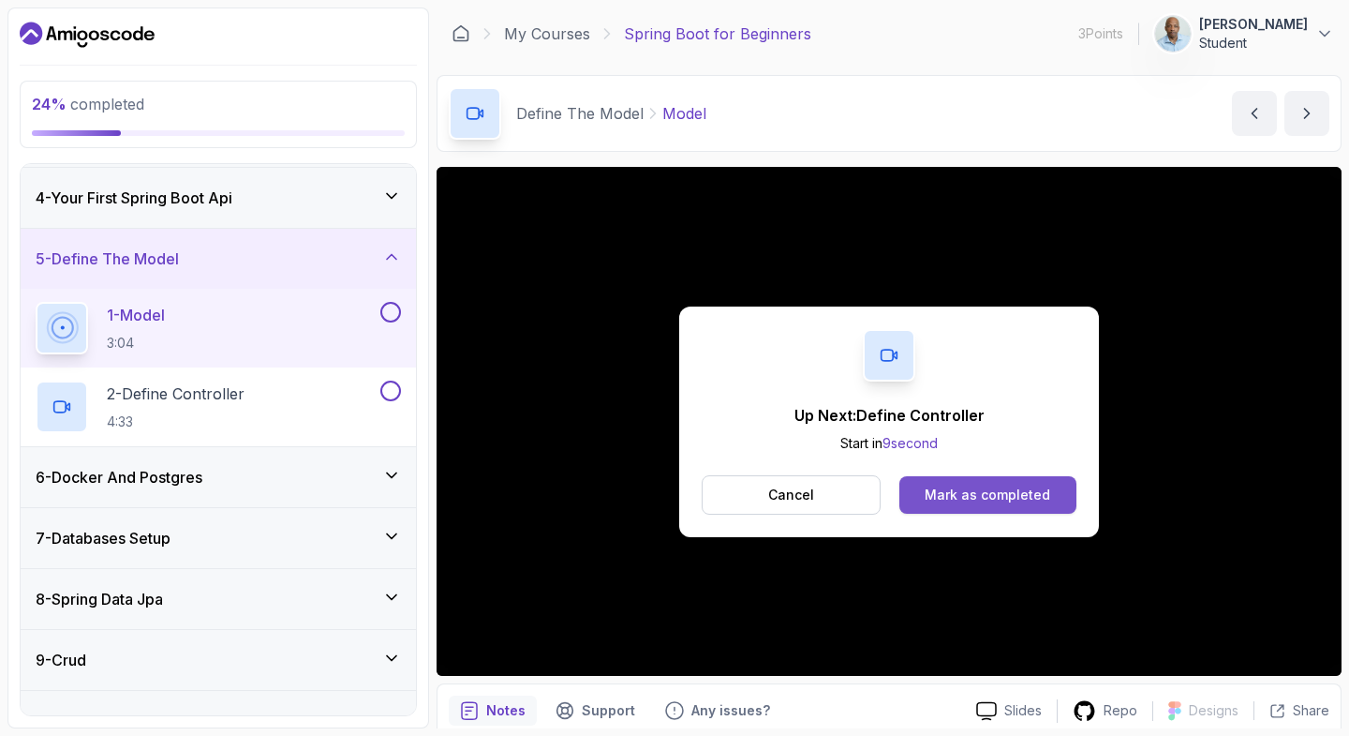
click at [977, 498] on div "Mark as completed" at bounding box center [988, 494] width 126 height 19
